Goal: Browse casually

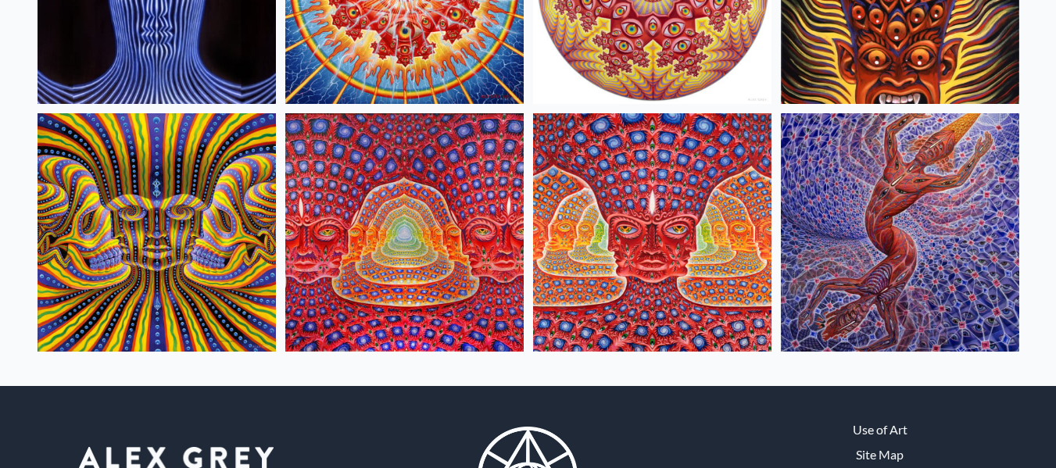
scroll to position [805, 0]
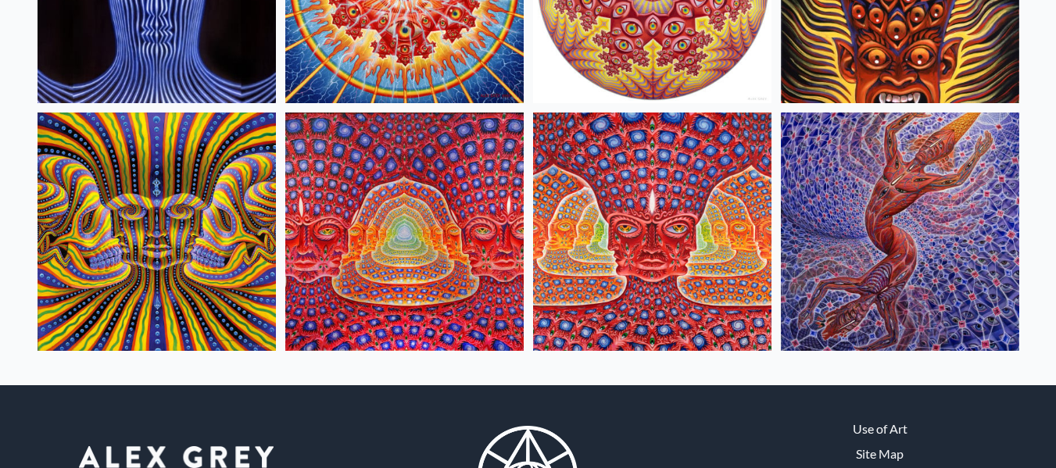
click at [595, 202] on img at bounding box center [652, 232] width 238 height 238
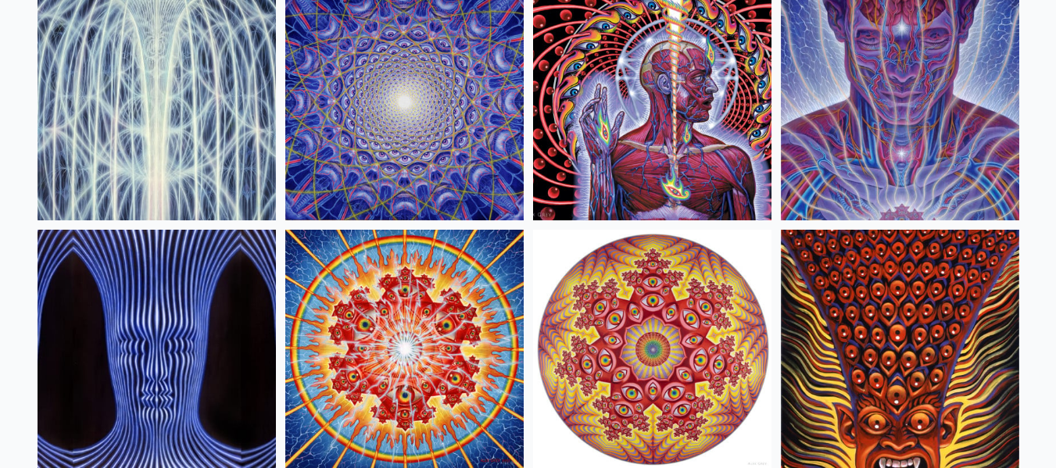
scroll to position [439, 0]
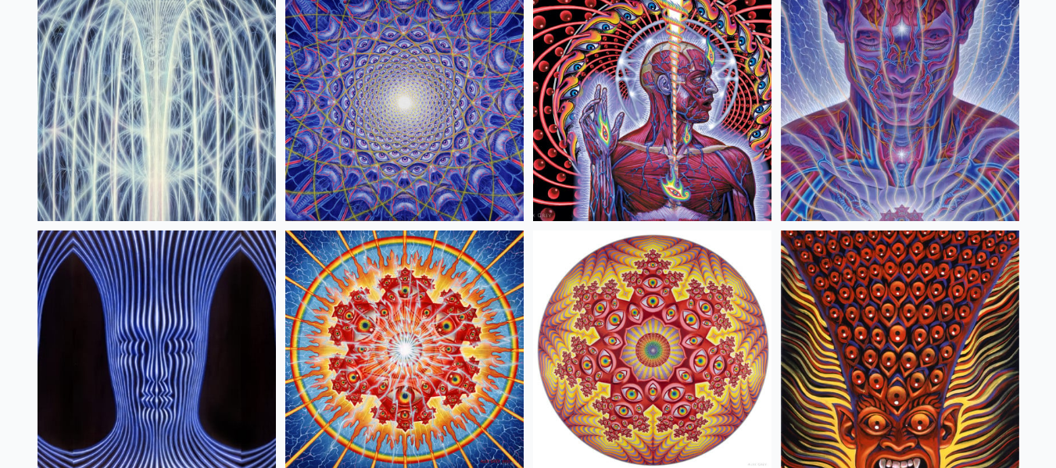
click at [441, 242] on img at bounding box center [404, 350] width 238 height 238
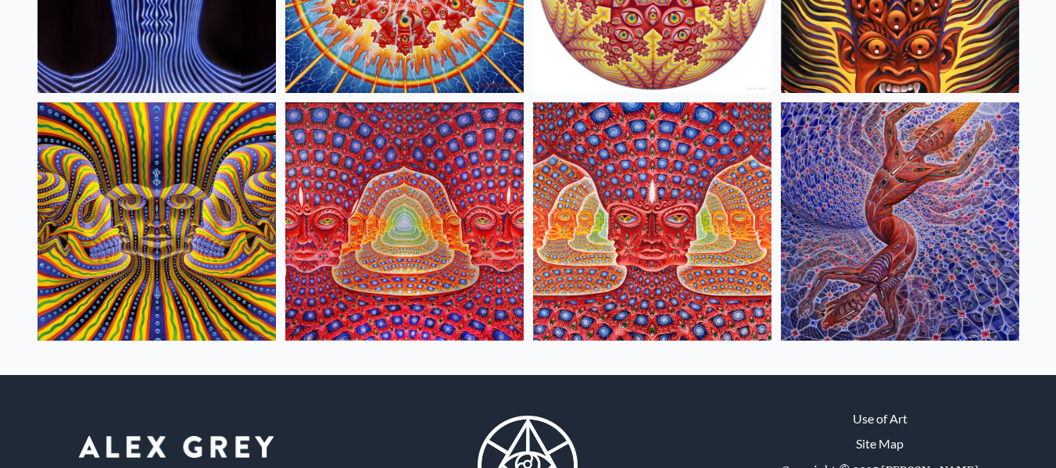
scroll to position [816, 0]
